Goal: Check status: Check status

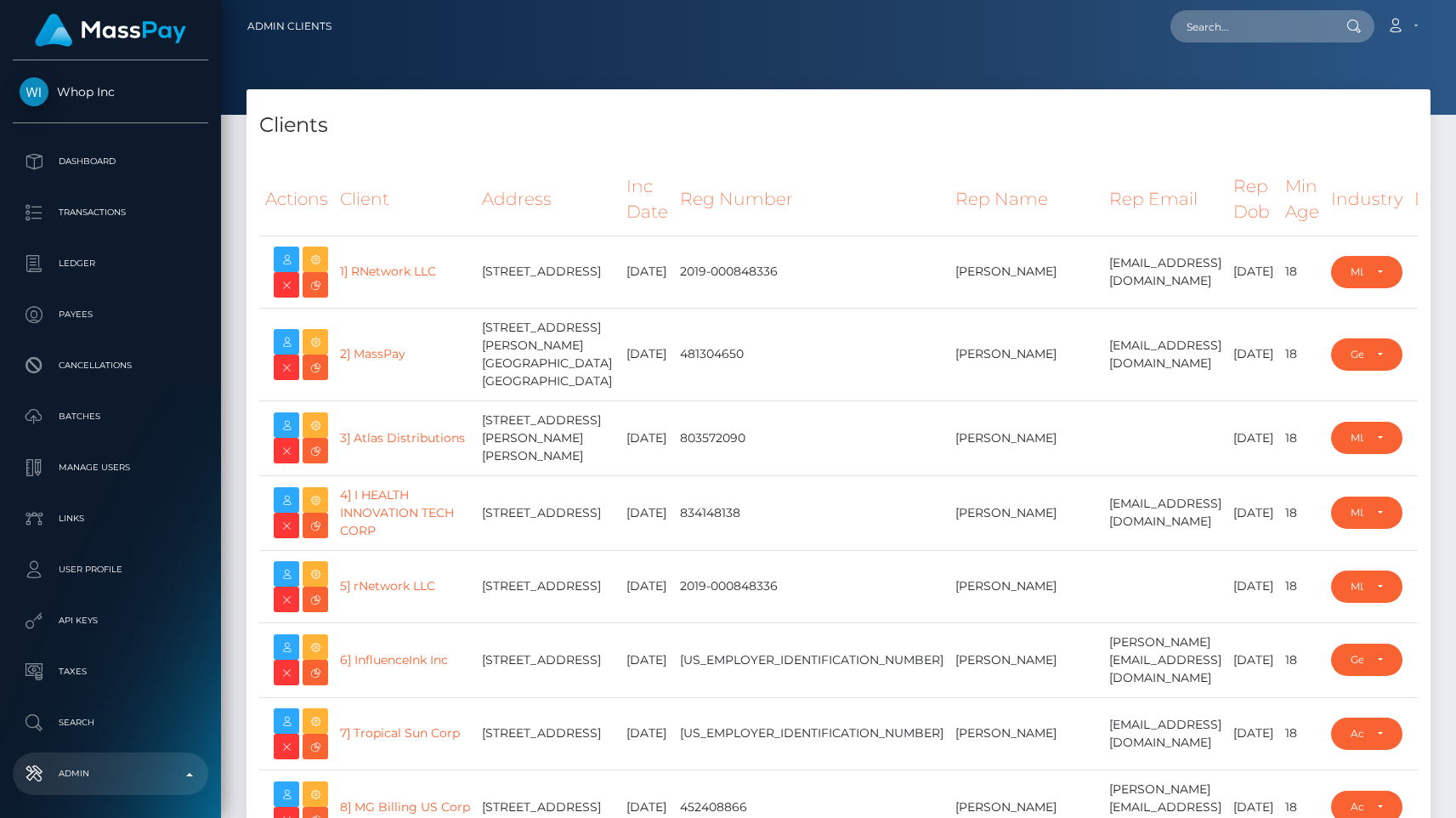
select select "223"
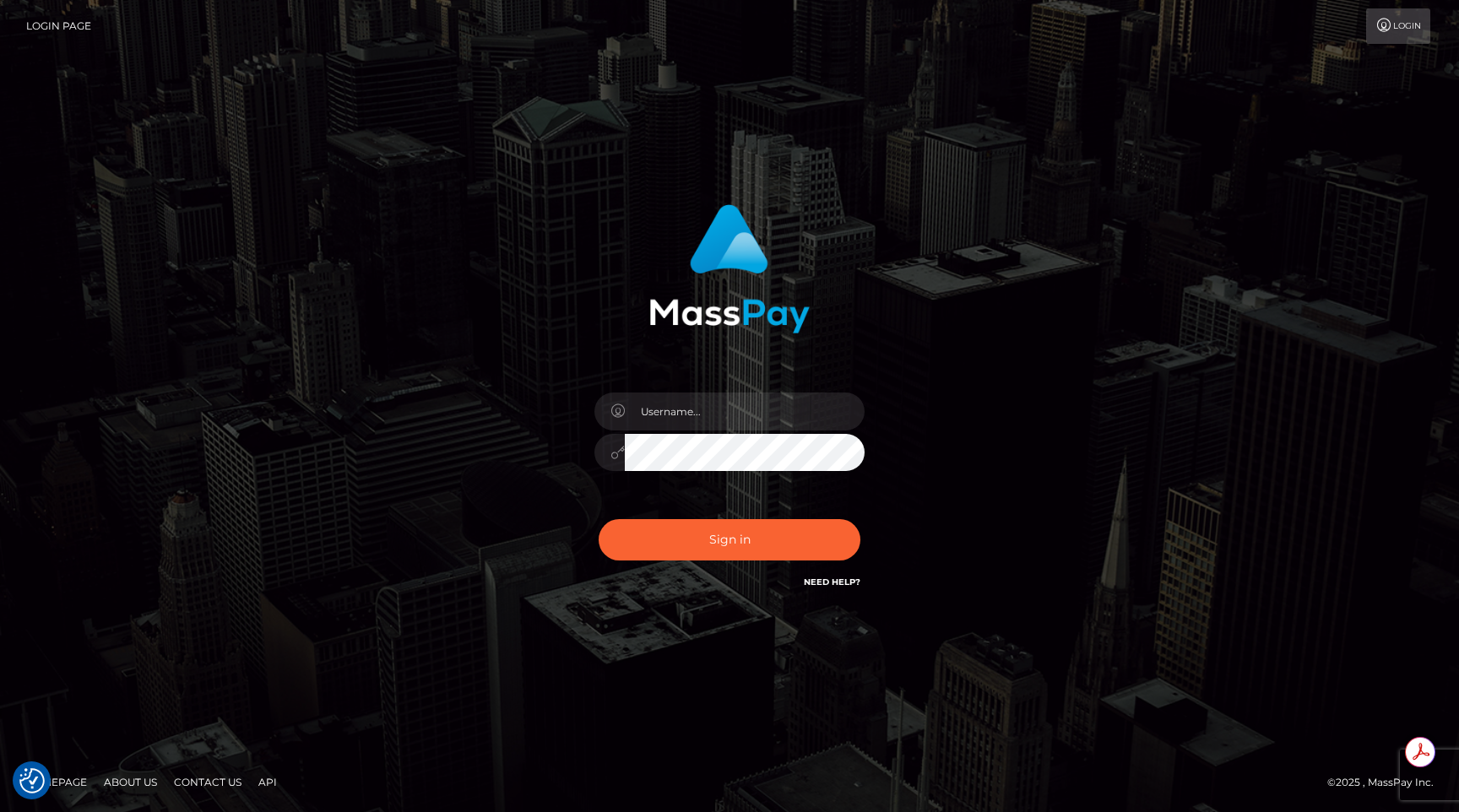
type input "egblue"
click at [834, 526] on button "Sign in" at bounding box center [730, 540] width 262 height 41
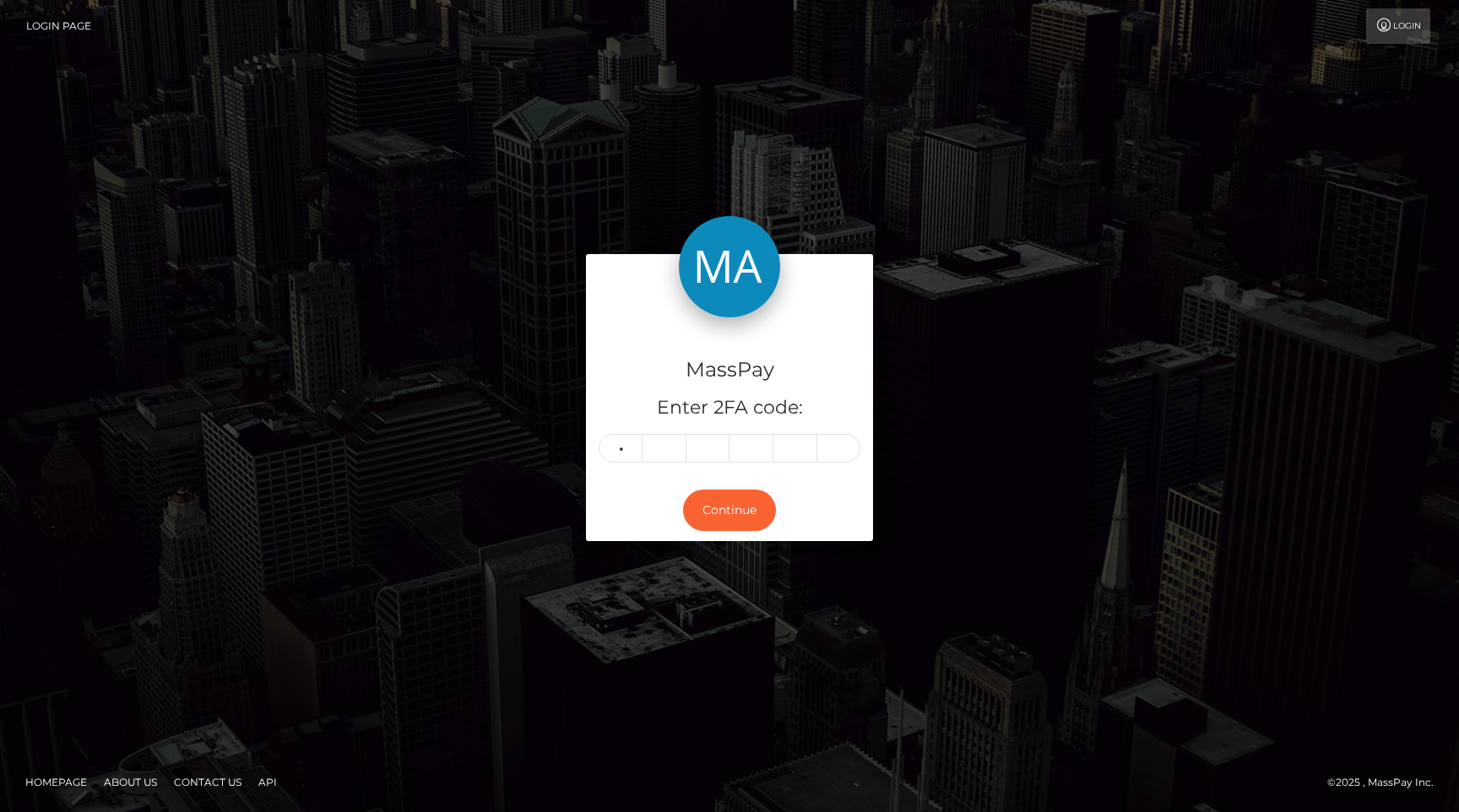
type input "6"
type input "4"
type input "7"
type input "4"
type input "0"
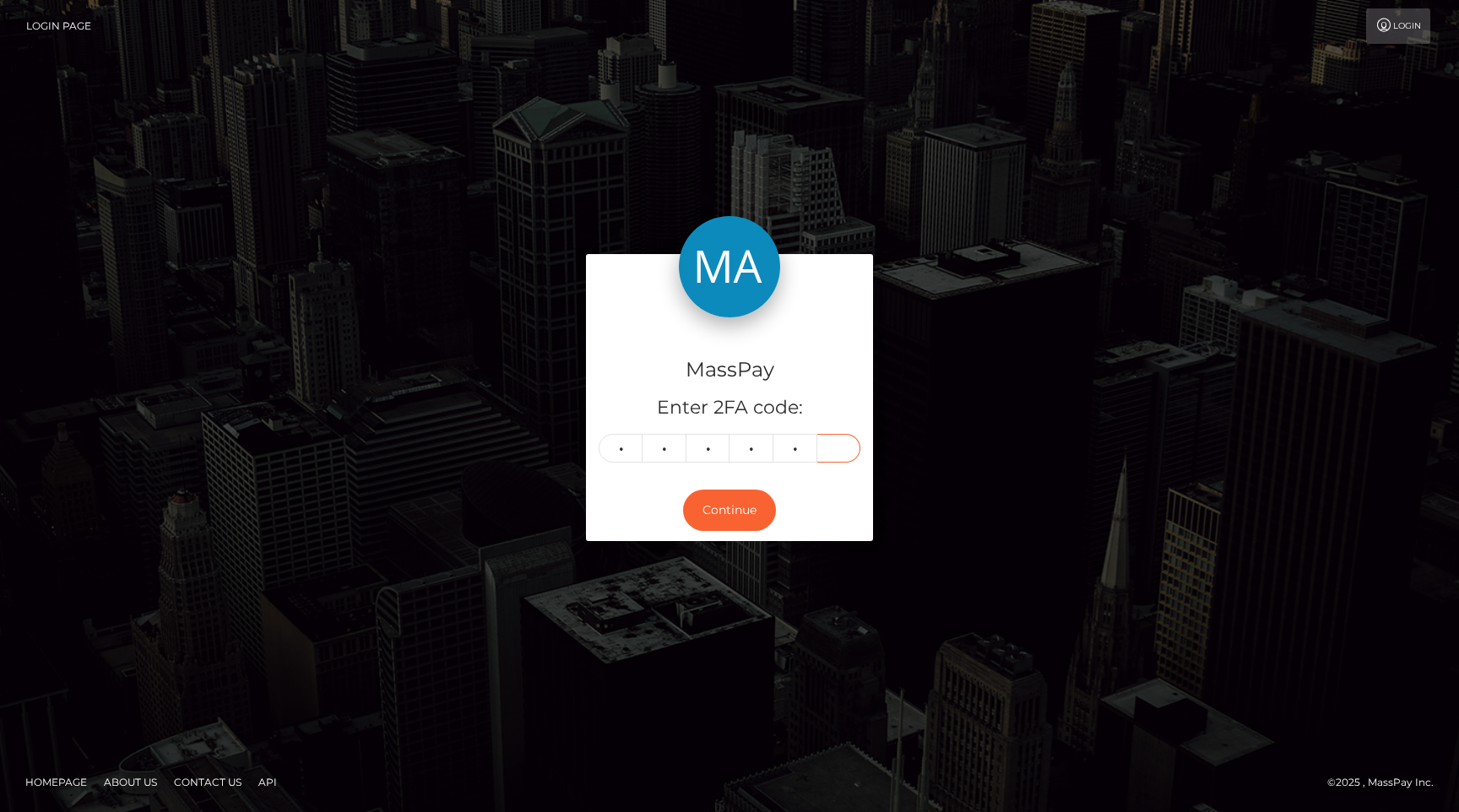
type input "6"
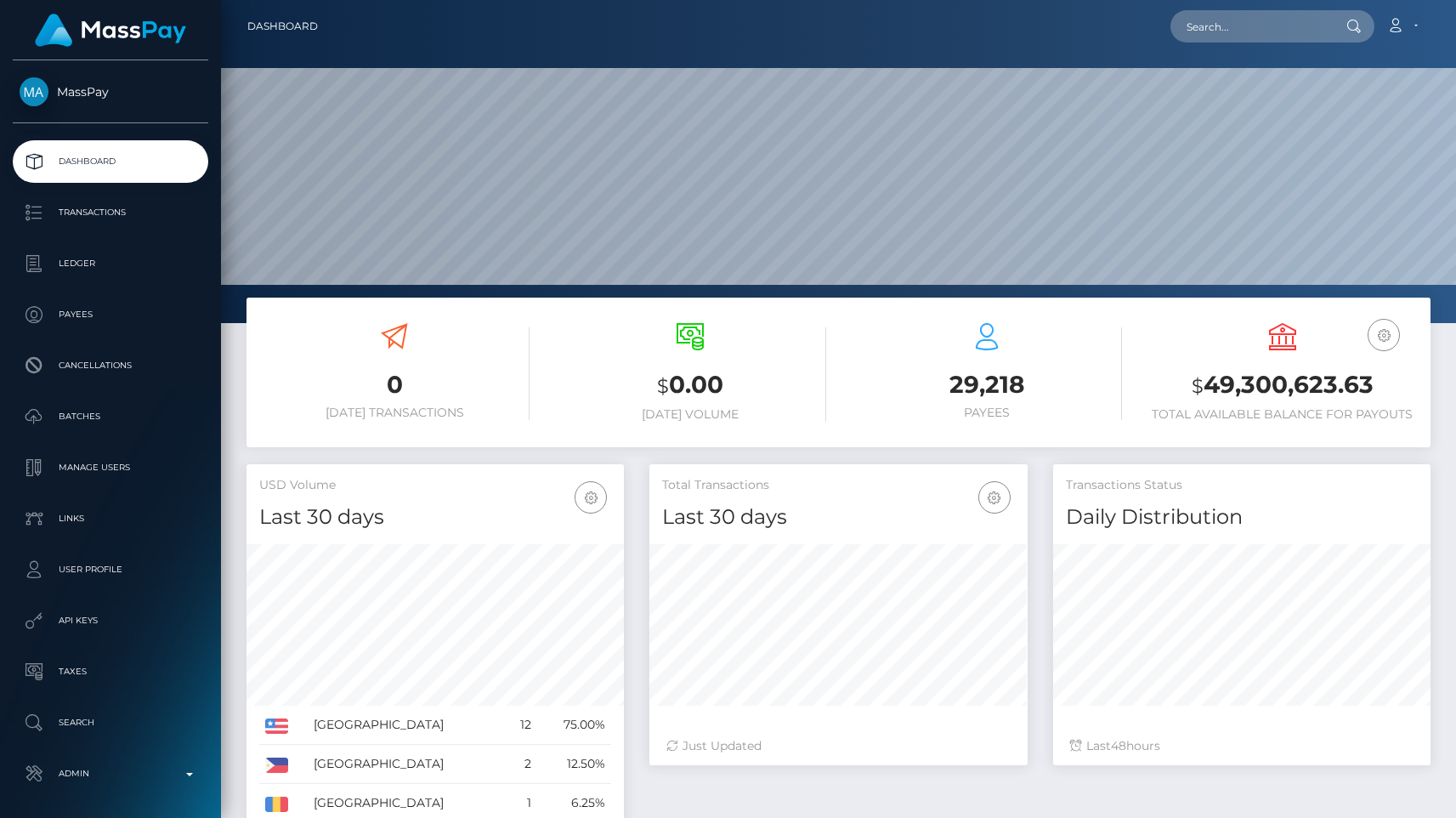
scroll to position [301, 377]
click at [1243, 30] on input "text" at bounding box center [1250, 26] width 160 height 32
paste input "aarongoncalves57@gmail.com"
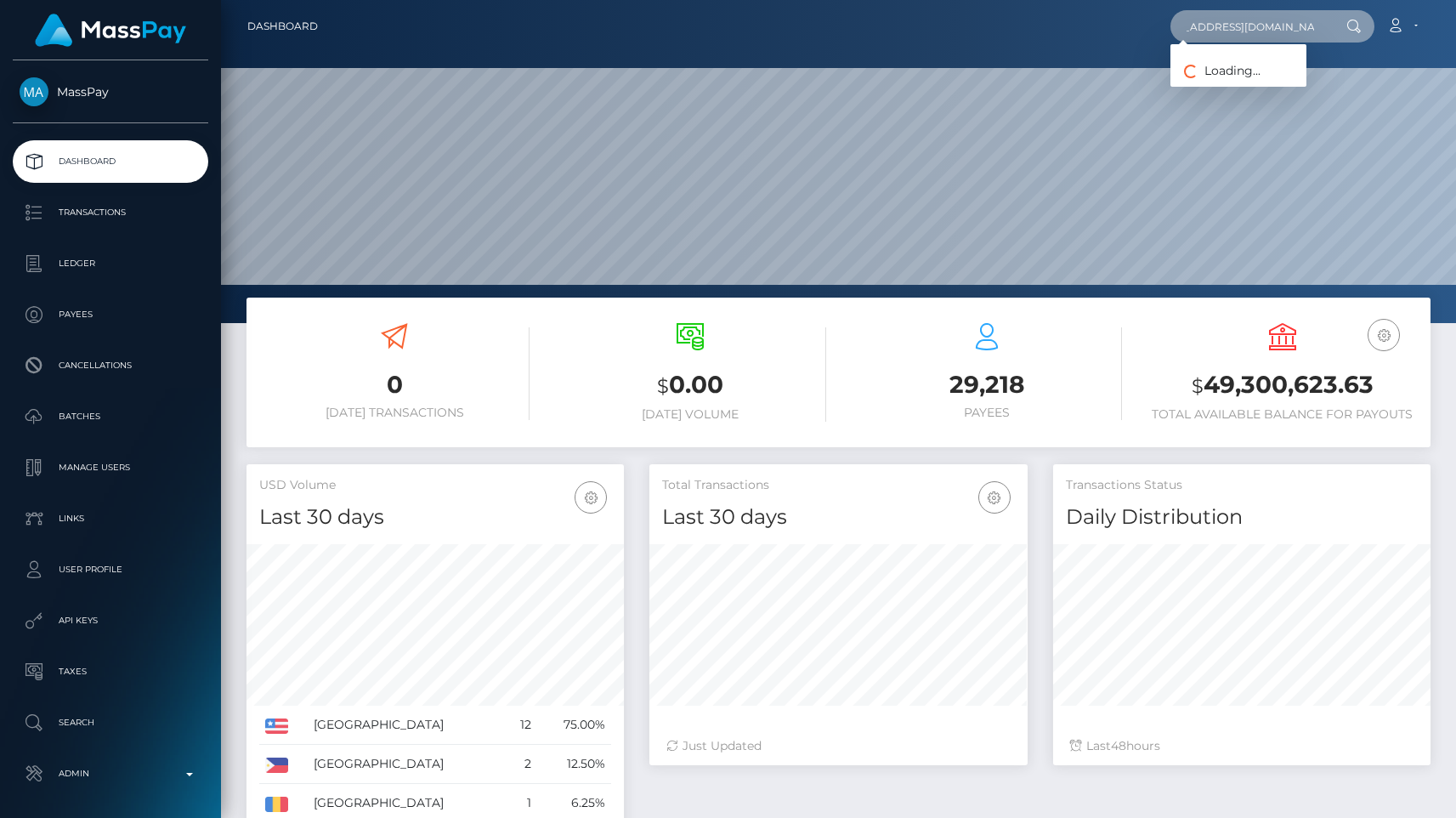
type input "aarongoncalves57@gmail.com"
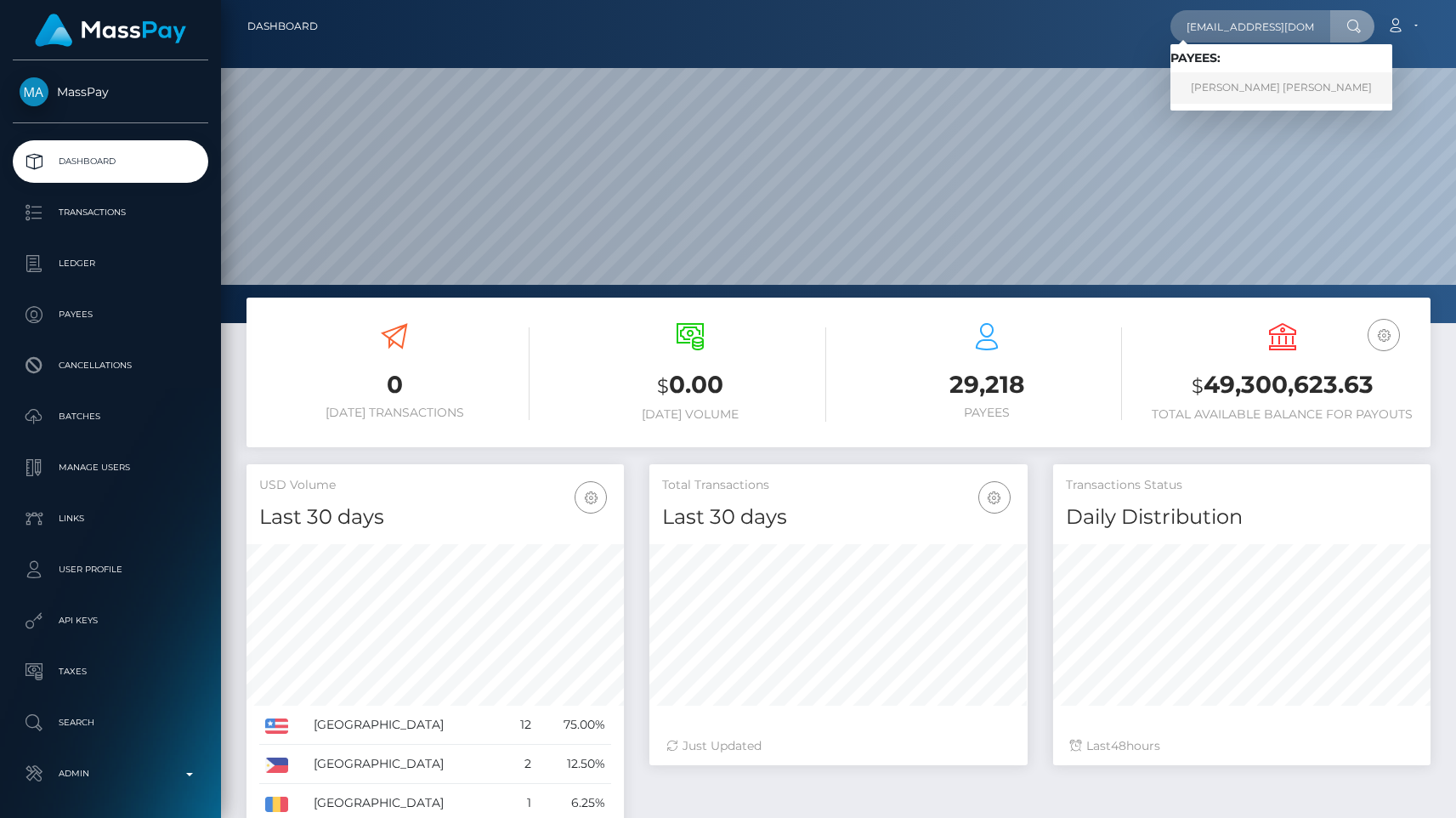
click at [1280, 83] on link "AARON TYLER BLEE" at bounding box center [1281, 87] width 222 height 31
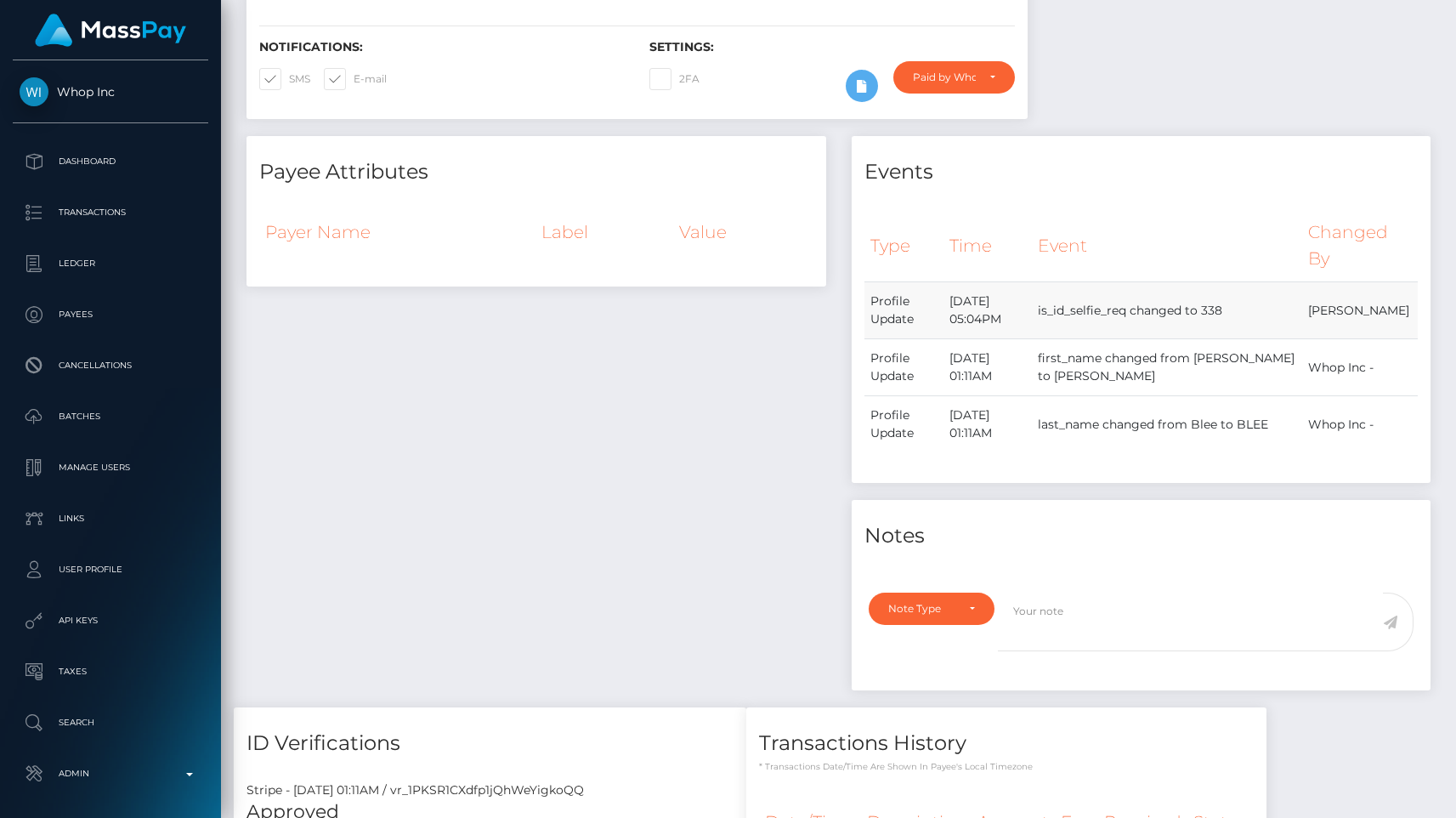
scroll to position [636, 0]
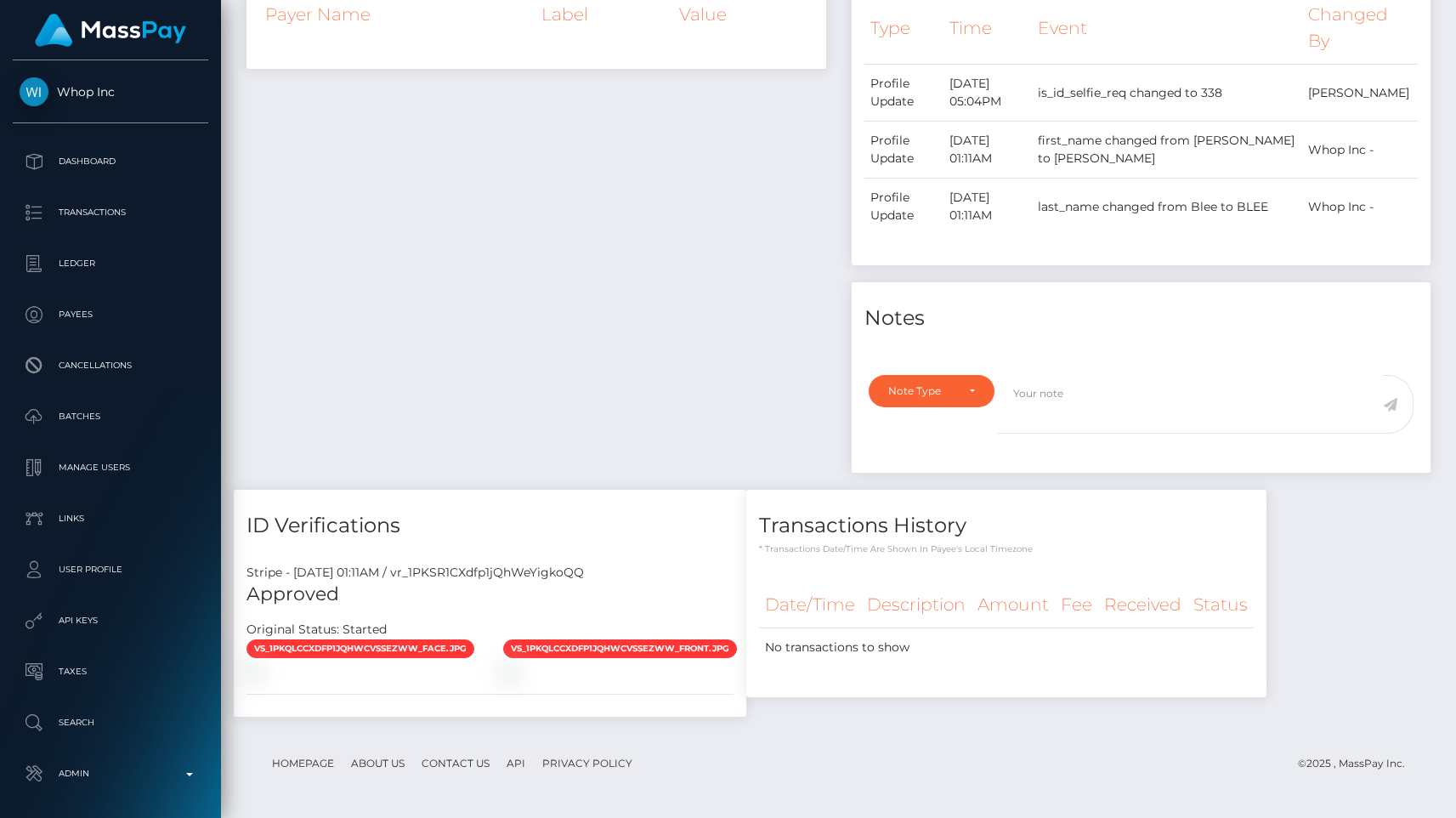
click at [564, 570] on div "Stripe - [DATE] 01:11AM / vr_1PKSR1CXdfp1jQhWeYigkoQQ" at bounding box center [489, 573] width 512 height 18
copy div "vr_1PKSR1CXdfp1jQhWeYigkoQQ"
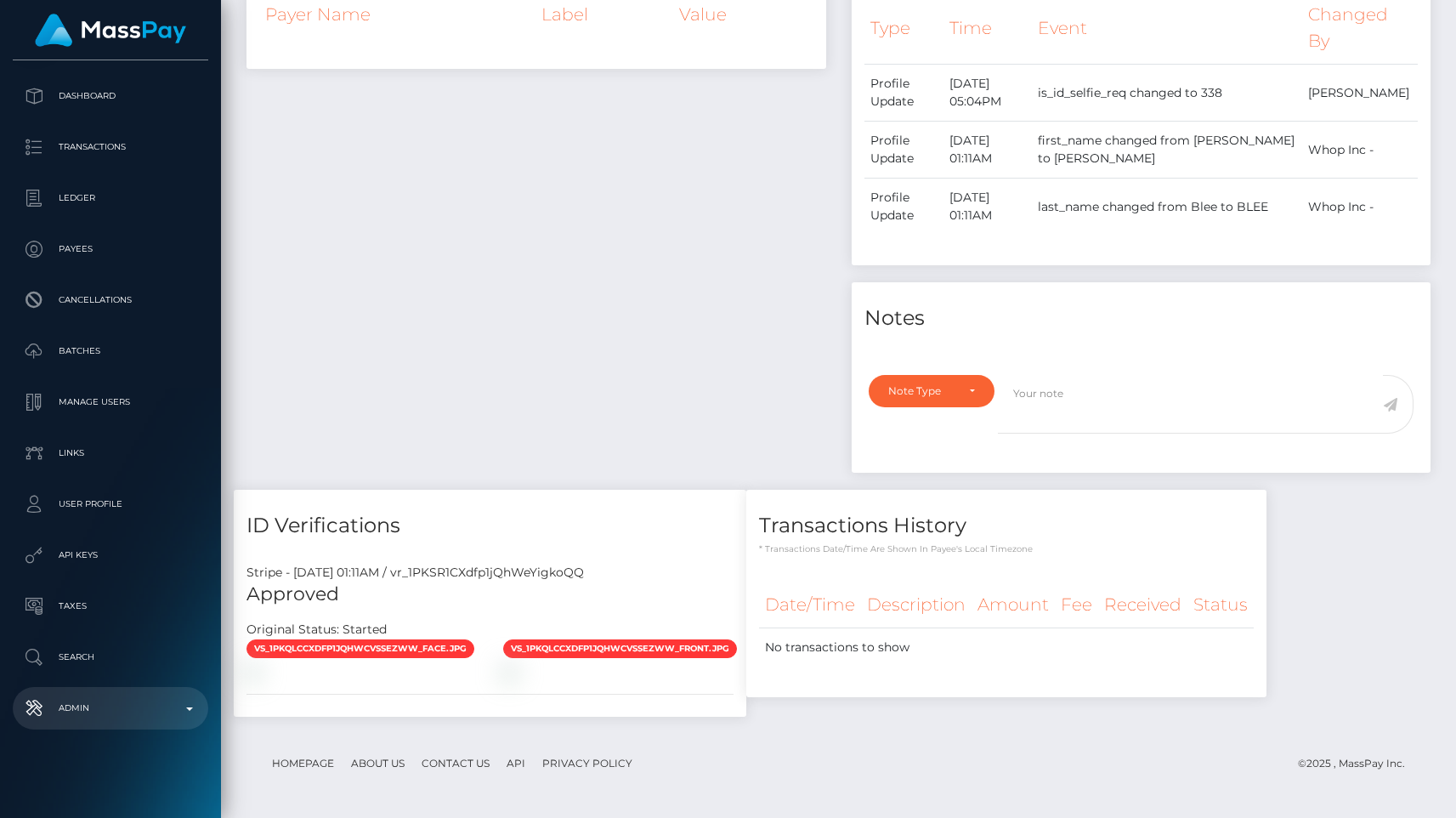
click at [131, 722] on link "Admin" at bounding box center [110, 708] width 195 height 43
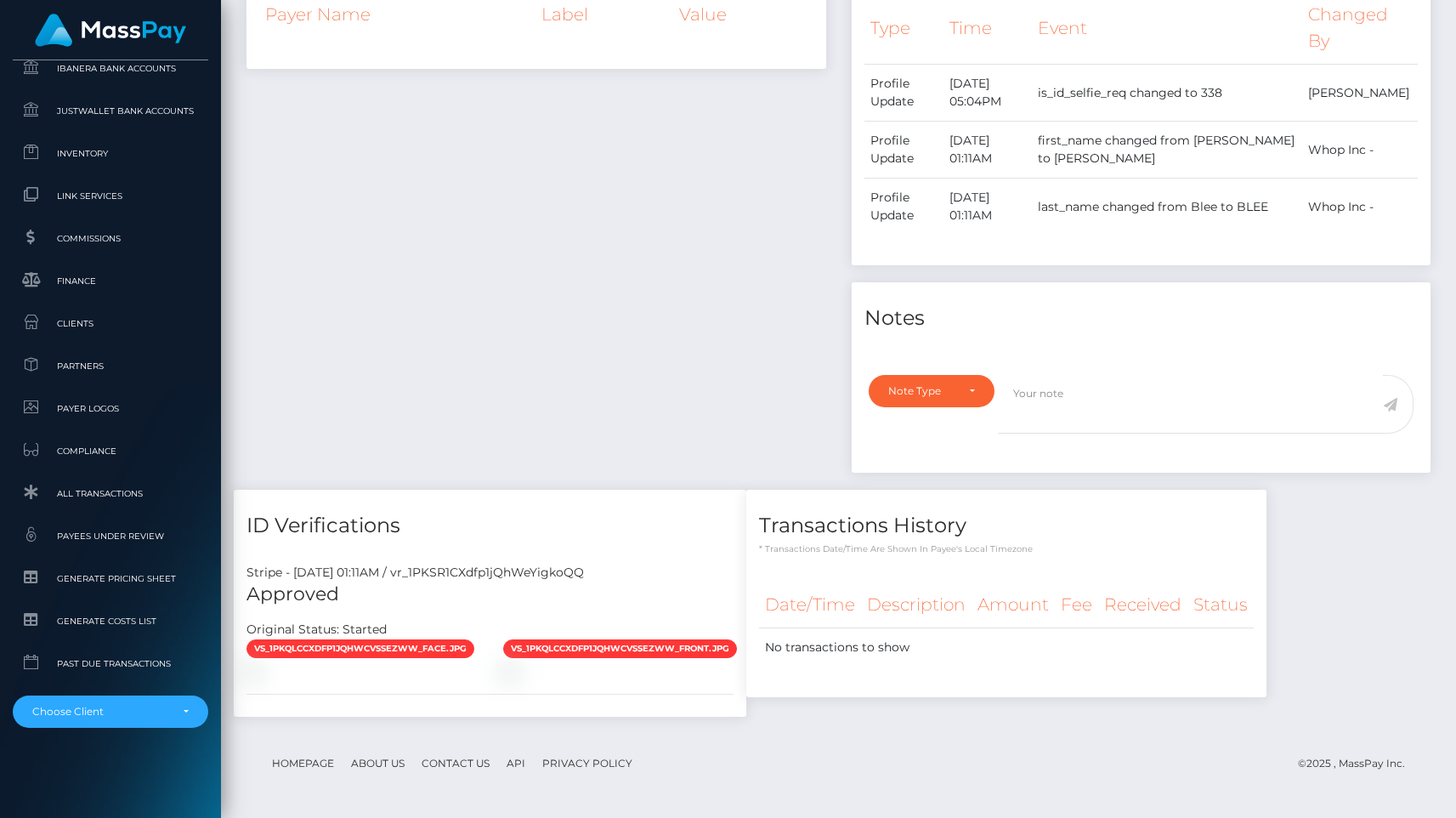
scroll to position [1015, 0]
click at [102, 508] on link "All Transactions" at bounding box center [110, 495] width 195 height 36
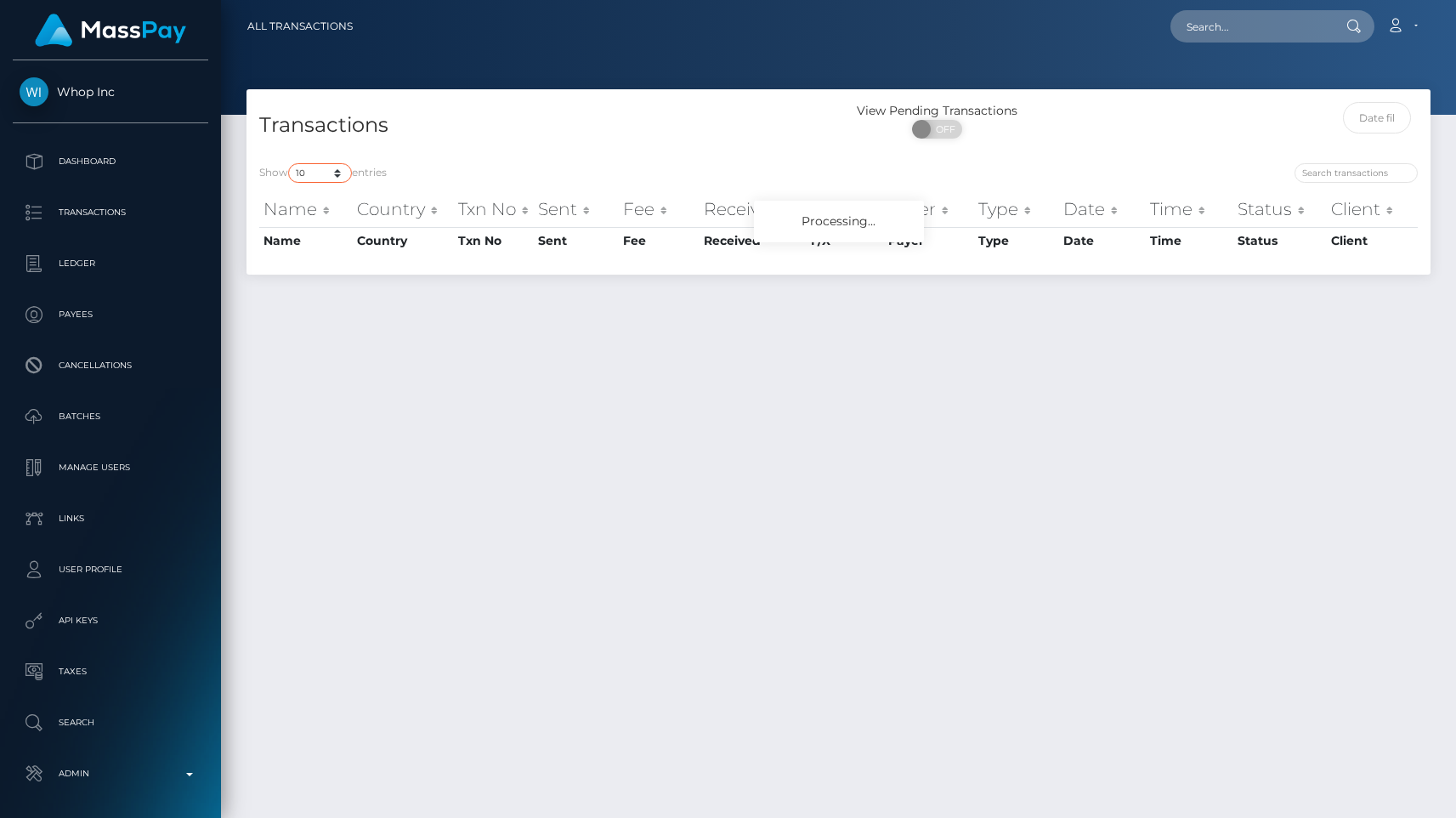
click at [330, 172] on select "10 25 50 100 250 500 1,000 3,500 All" at bounding box center [320, 173] width 64 height 20
select select "250"
click at [289, 163] on select "10 25 50 100 250 500 1,000 3,500 All" at bounding box center [320, 173] width 64 height 20
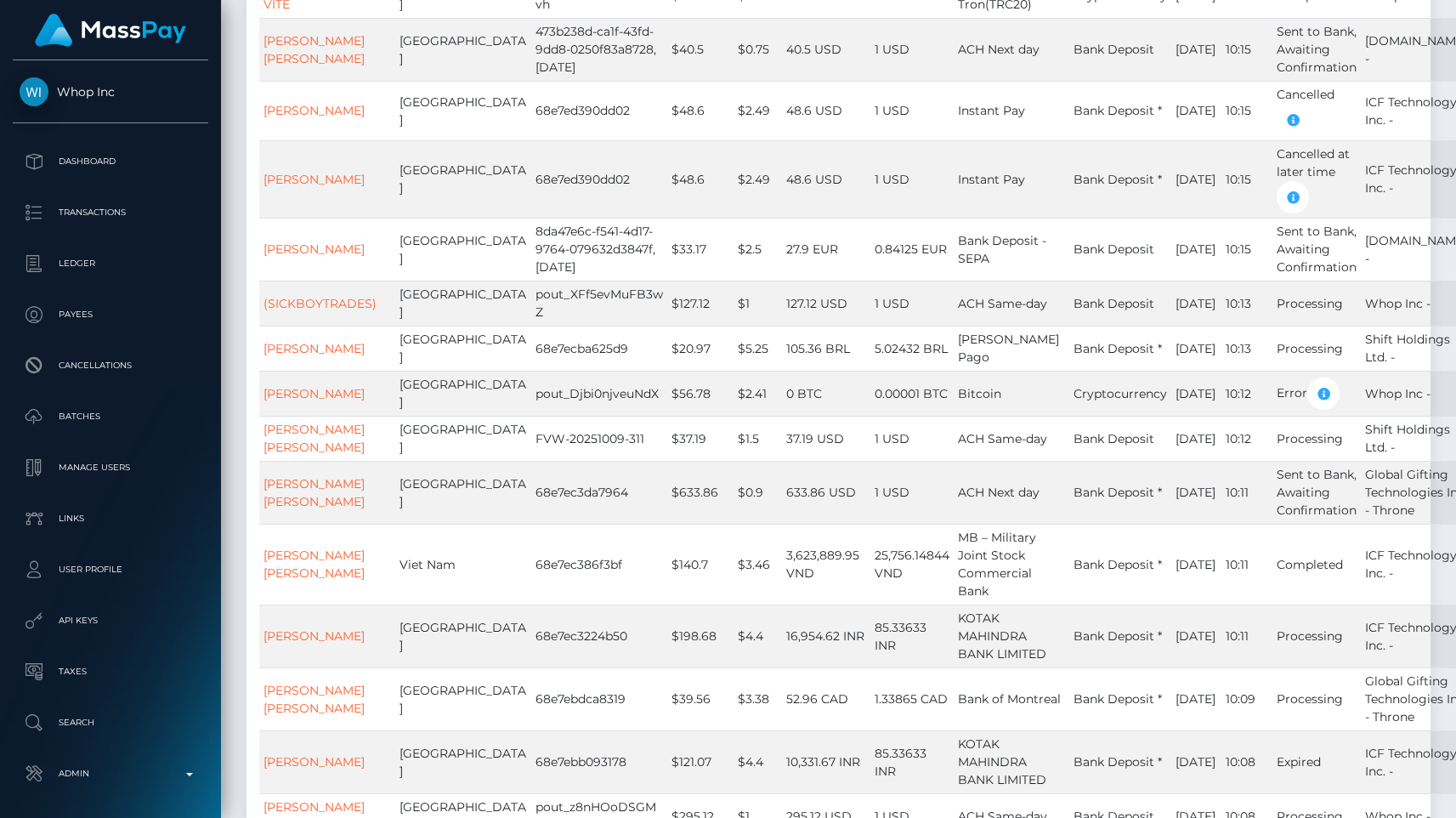
scroll to position [8955, 0]
